Goal: Task Accomplishment & Management: Manage account settings

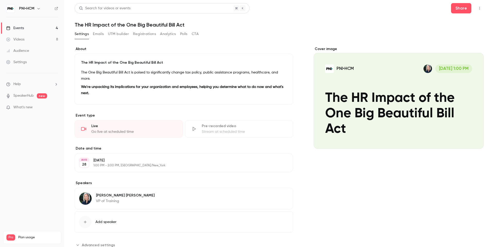
click at [150, 35] on button "Registrations" at bounding box center [144, 34] width 23 height 8
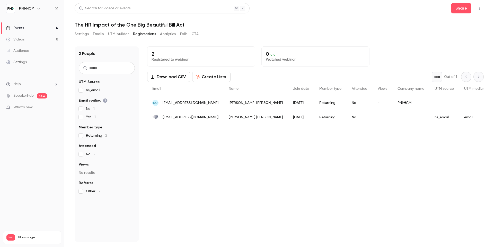
click at [206, 80] on button "Create Lists" at bounding box center [211, 77] width 38 height 10
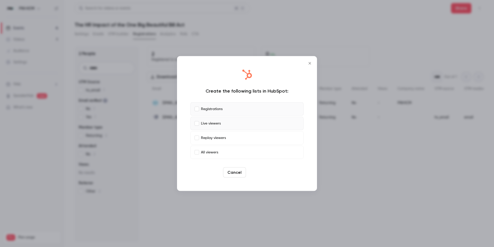
click at [262, 172] on button "Create" at bounding box center [259, 172] width 23 height 10
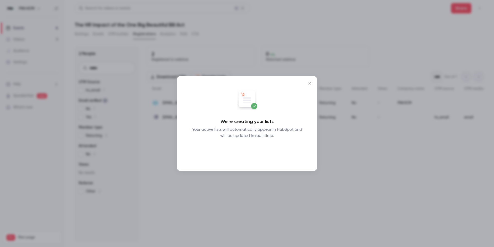
click at [246, 151] on button "Okay" at bounding box center [247, 152] width 19 height 10
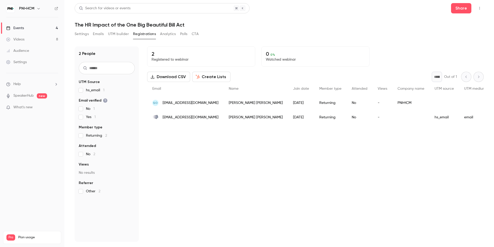
click at [382, 21] on header "Search for videos or events Share The HR Impact of the One Big Beautiful Bill A…" at bounding box center [279, 15] width 409 height 25
click at [162, 25] on h1 "The HR Impact of the One Big Beautiful Bill Act" at bounding box center [279, 25] width 409 height 6
copy div "The HR Impact of the One Big Beautiful Bill Act Settings Emails UTM builder Reg…"
